Goal: Navigation & Orientation: Understand site structure

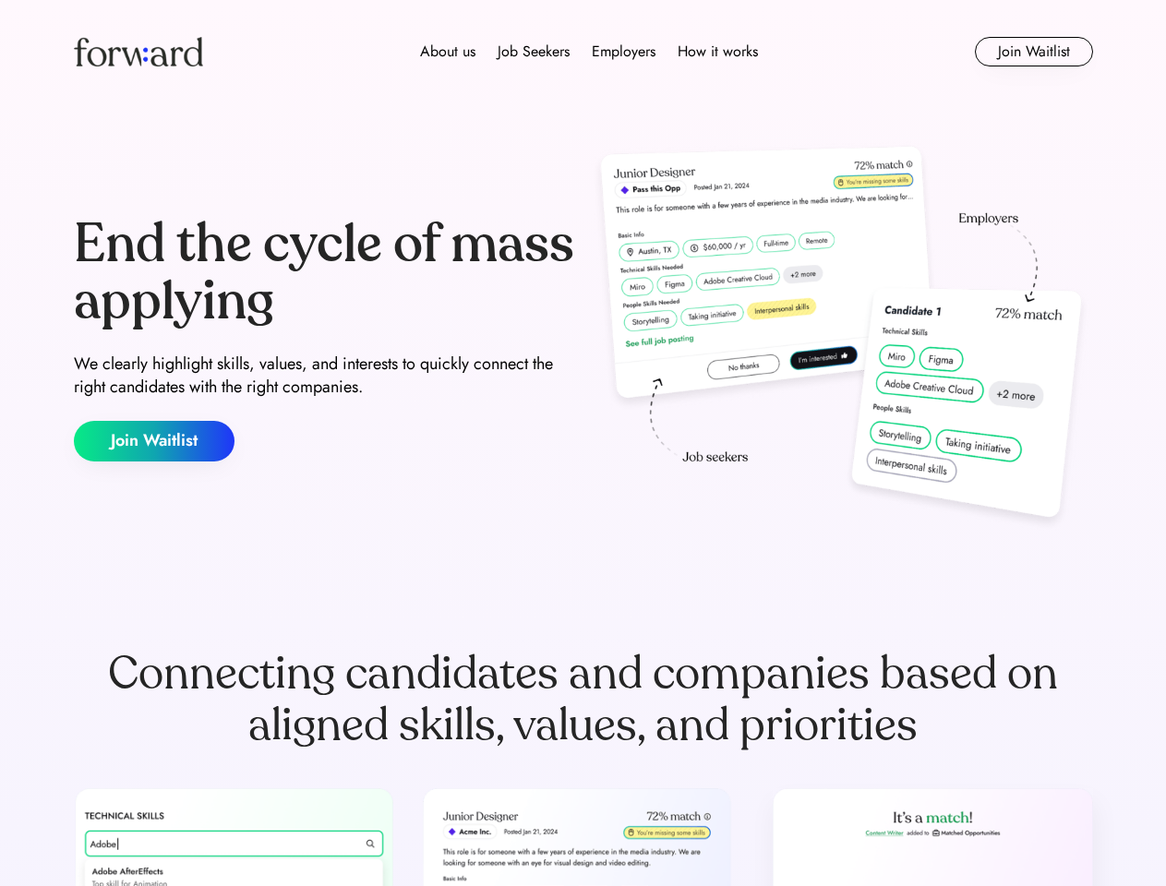
click at [582, 443] on div "End the cycle of mass applying We clearly highlight skills, values, and interes…" at bounding box center [583, 338] width 1019 height 397
click at [583, 52] on div "About us Job Seekers Employers How it works" at bounding box center [588, 52] width 727 height 22
click at [138, 52] on img at bounding box center [138, 52] width 129 height 30
click at [589, 52] on div "About us Job Seekers Employers How it works" at bounding box center [588, 52] width 727 height 22
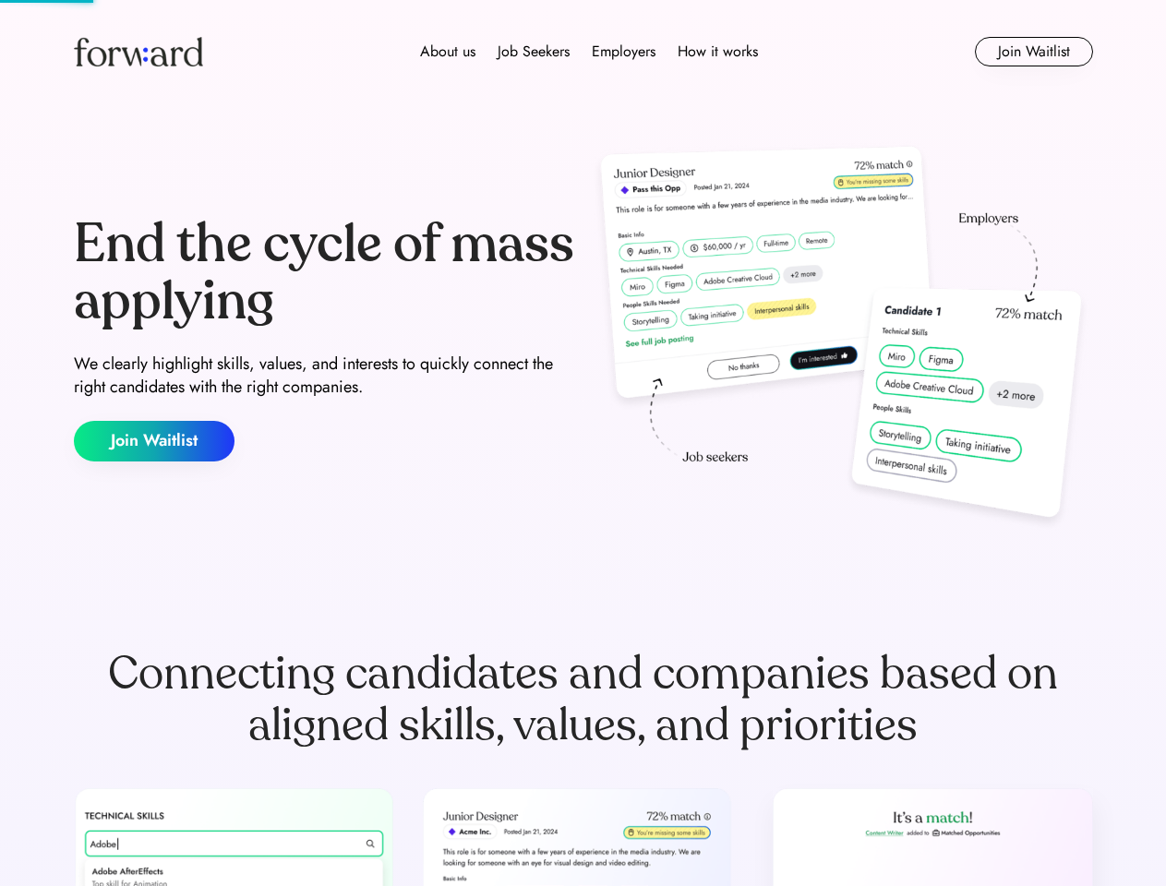
click at [448, 52] on div "About us" at bounding box center [447, 52] width 55 height 22
click at [533, 52] on div "Job Seekers" at bounding box center [533, 52] width 72 height 22
click at [623, 52] on div "Employers" at bounding box center [624, 52] width 64 height 22
click at [716, 52] on div "How it works" at bounding box center [717, 52] width 80 height 22
click at [1033, 52] on button "Join Waitlist" at bounding box center [1034, 52] width 118 height 30
